Goal: Find contact information: Find contact information

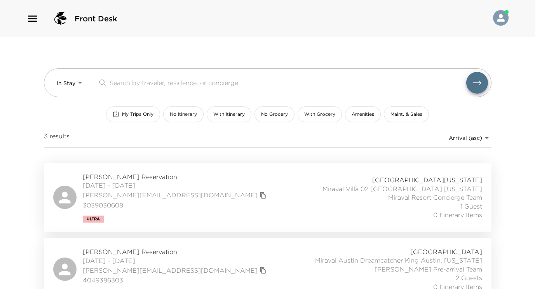
click at [129, 176] on span "[PERSON_NAME] Reservation" at bounding box center [176, 177] width 186 height 9
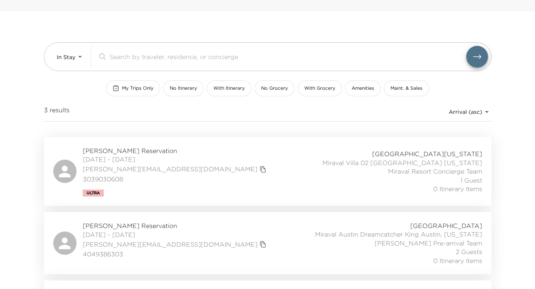
scroll to position [39, 0]
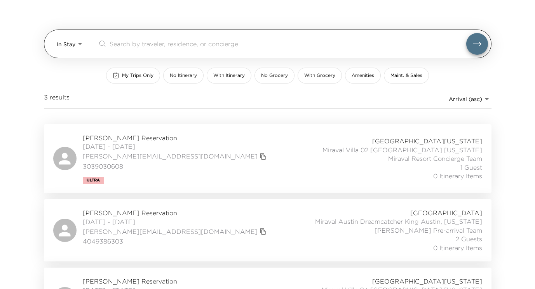
click at [64, 42] on body "Front Desk In Stay In-Stay ​ My Trips Only No Itinerary With Itinerary No Groce…" at bounding box center [267, 105] width 535 height 289
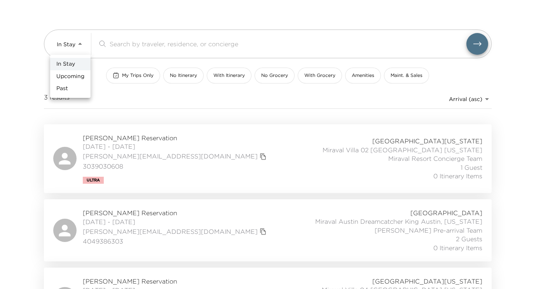
click at [73, 77] on span "Upcoming" at bounding box center [70, 77] width 28 height 8
type input "Upcoming"
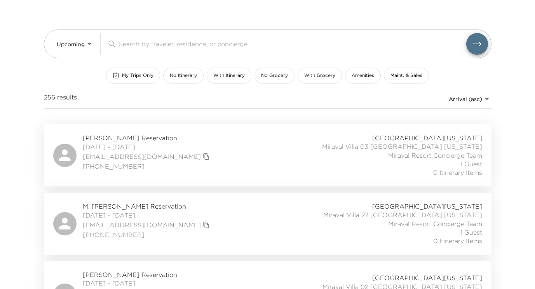
click at [111, 137] on span "Elizabeth Blunck Reservation" at bounding box center [147, 138] width 129 height 9
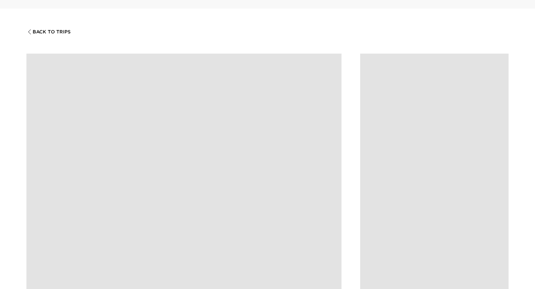
scroll to position [78, 0]
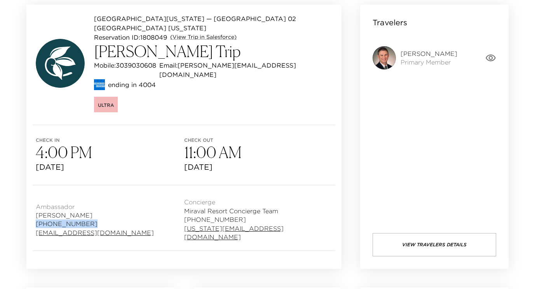
drag, startPoint x: 84, startPoint y: 198, endPoint x: 32, endPoint y: 199, distance: 51.7
click at [32, 199] on div "Ambassador [PERSON_NAME] [PHONE_NUMBER] [EMAIL_ADDRESS][DOMAIN_NAME] Concierge …" at bounding box center [183, 217] width 315 height 65
copy span "[PHONE_NUMBER]"
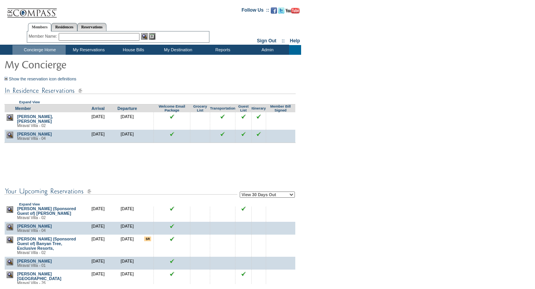
scroll to position [284, 0]
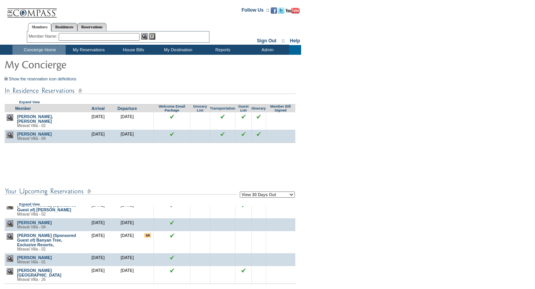
click at [251, 198] on select "View 30 Days Out View 60 Days Out View 90 Days Out" at bounding box center [267, 195] width 55 height 6
select select "90"
click at [241, 193] on select "View 30 Days Out View 60 Days Out View 90 Days Out" at bounding box center [267, 195] width 55 height 6
